Goal: Information Seeking & Learning: Learn about a topic

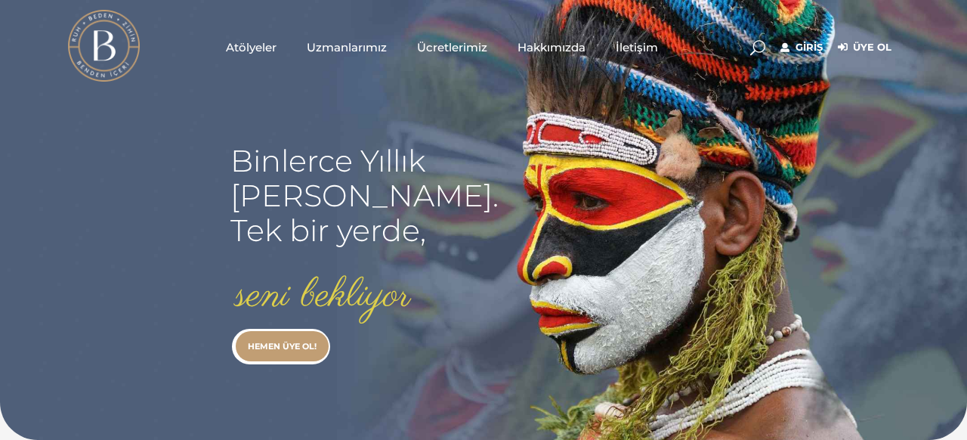
click at [256, 44] on span "Atölyeler" at bounding box center [251, 47] width 51 height 17
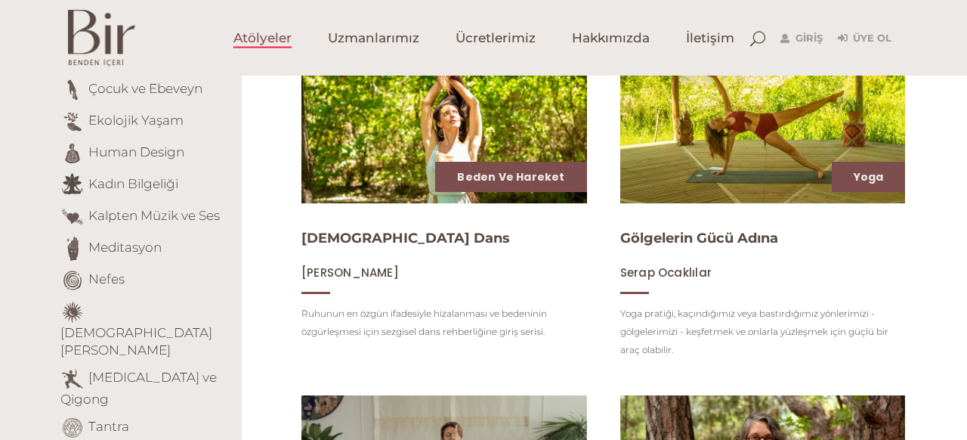
scroll to position [211, 0]
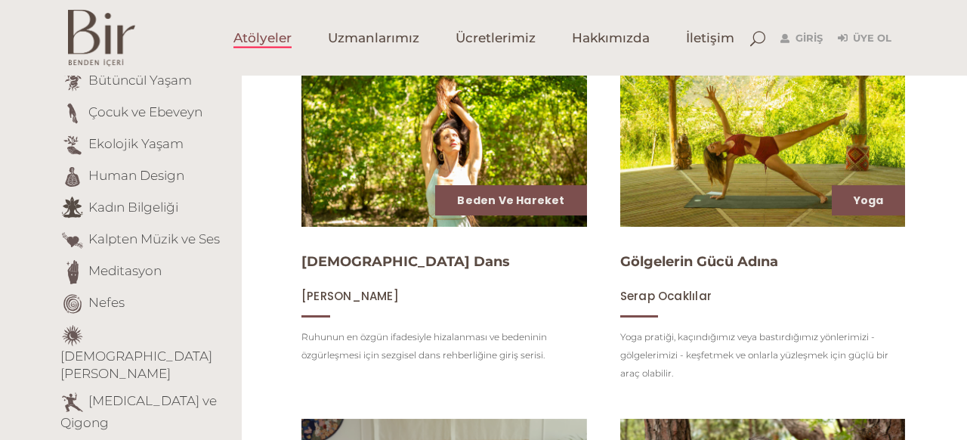
click at [800, 143] on img at bounding box center [762, 146] width 294 height 165
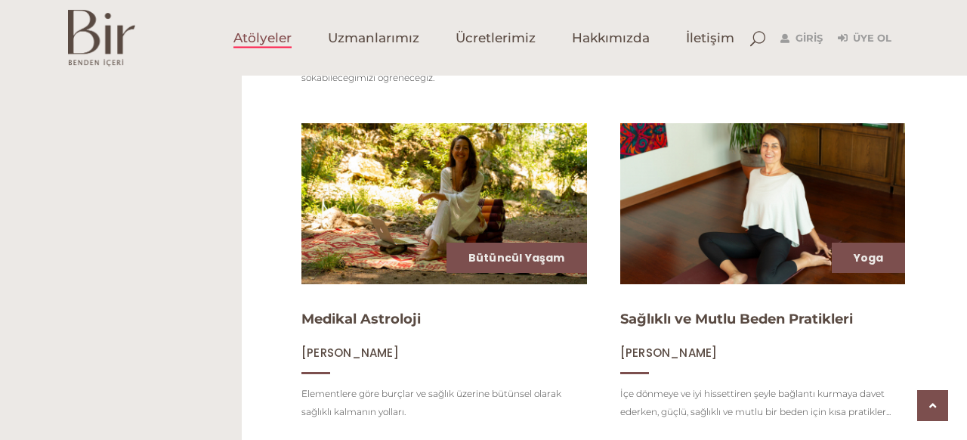
scroll to position [876, 0]
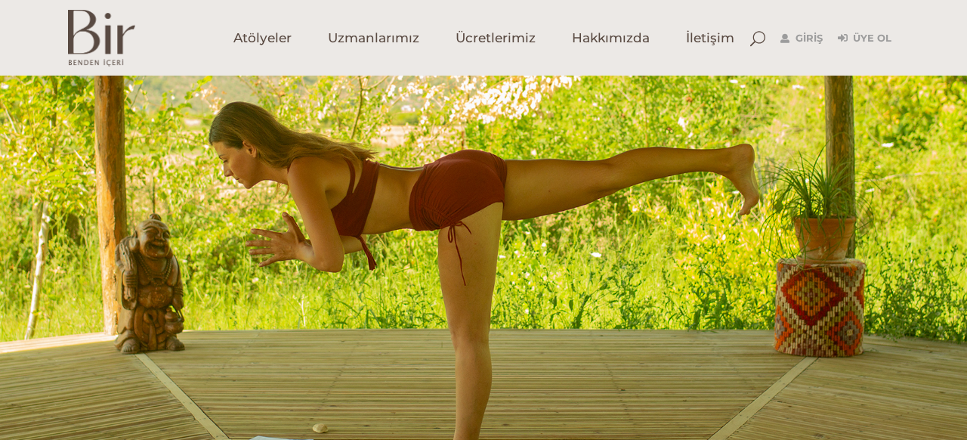
click at [477, 203] on div at bounding box center [483, 265] width 967 height 378
